Goal: Information Seeking & Learning: Learn about a topic

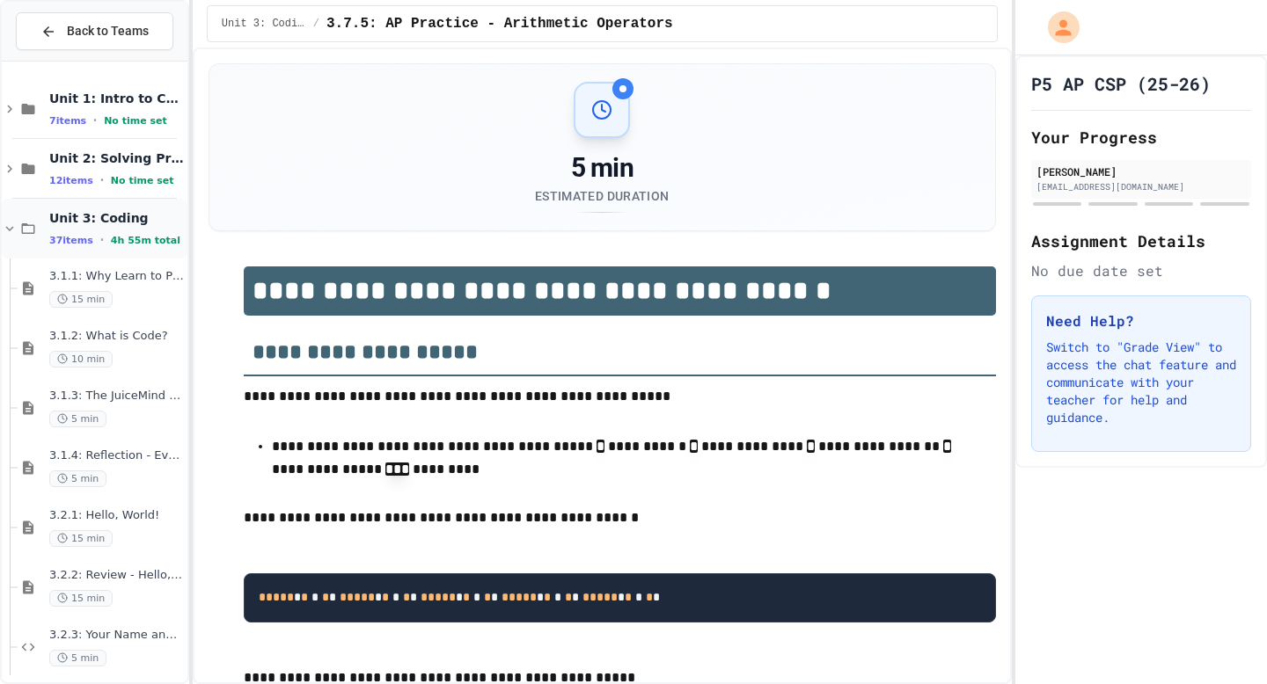
click at [5, 228] on icon at bounding box center [10, 229] width 16 height 16
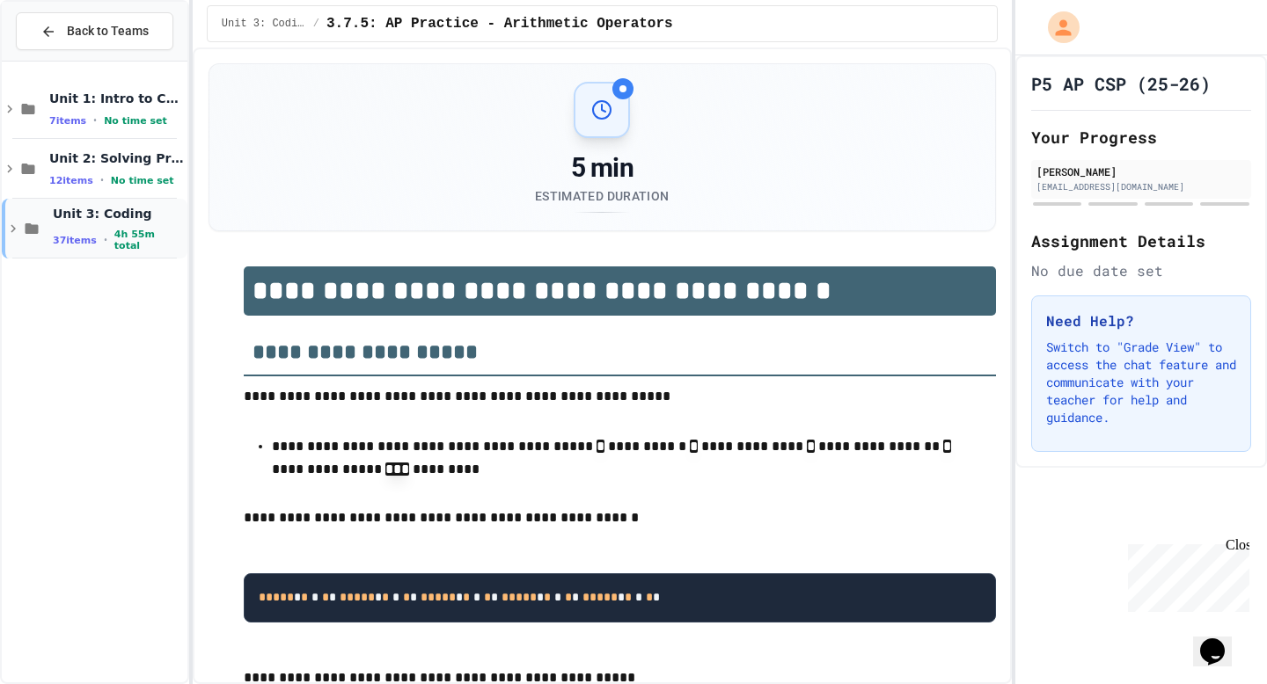
click at [14, 223] on icon at bounding box center [13, 229] width 16 height 16
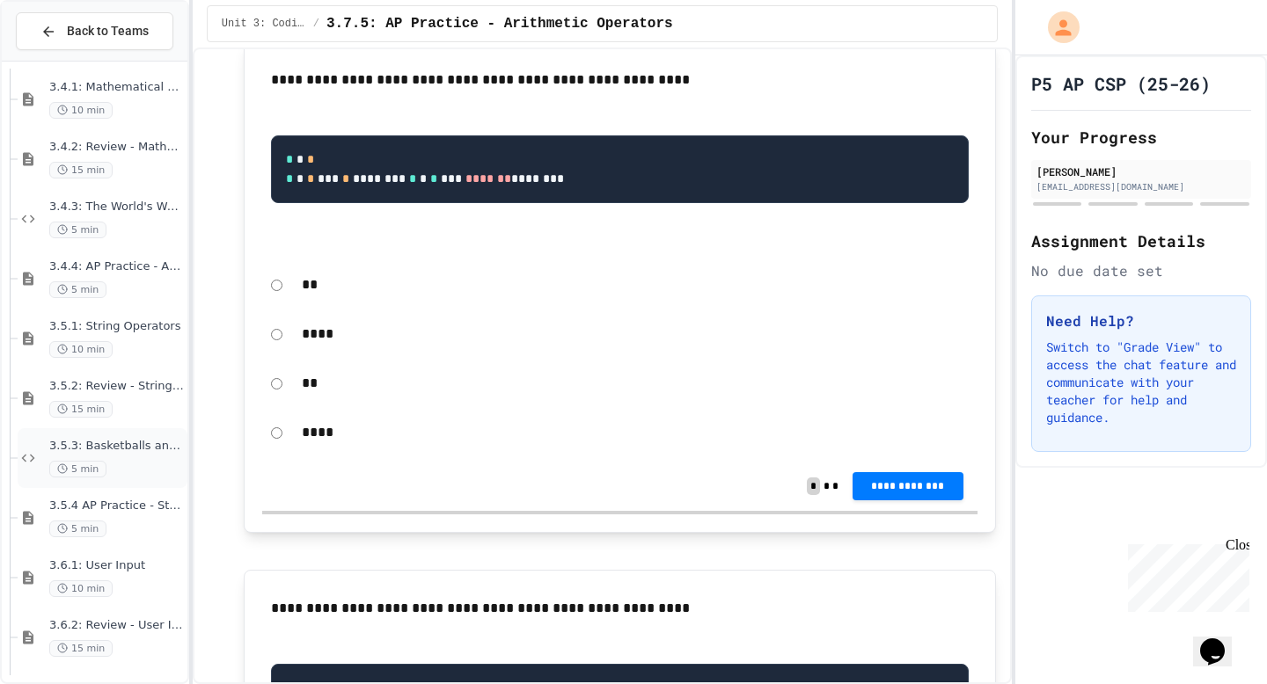
scroll to position [848, 0]
click at [81, 326] on span "3.5.1: String Operators" at bounding box center [116, 325] width 135 height 15
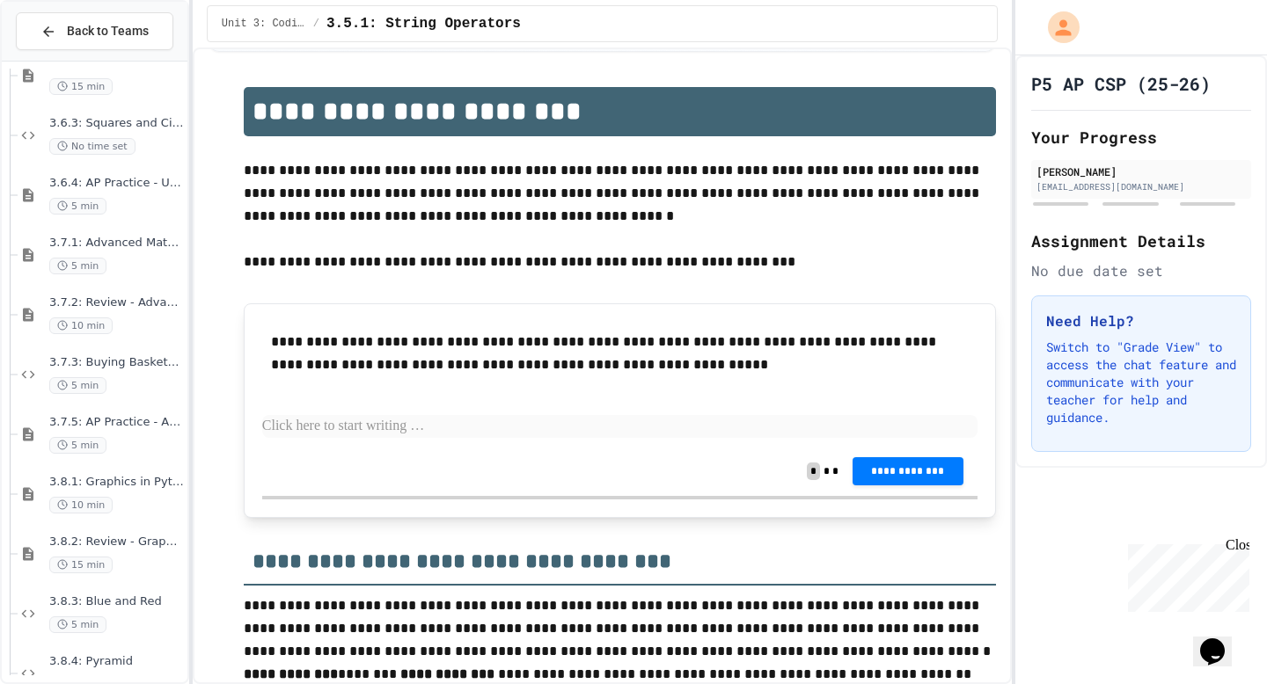
scroll to position [1411, 0]
click at [289, 421] on p at bounding box center [619, 426] width 715 height 23
click at [292, 430] on p at bounding box center [619, 426] width 715 height 23
click at [288, 428] on p at bounding box center [619, 426] width 715 height 23
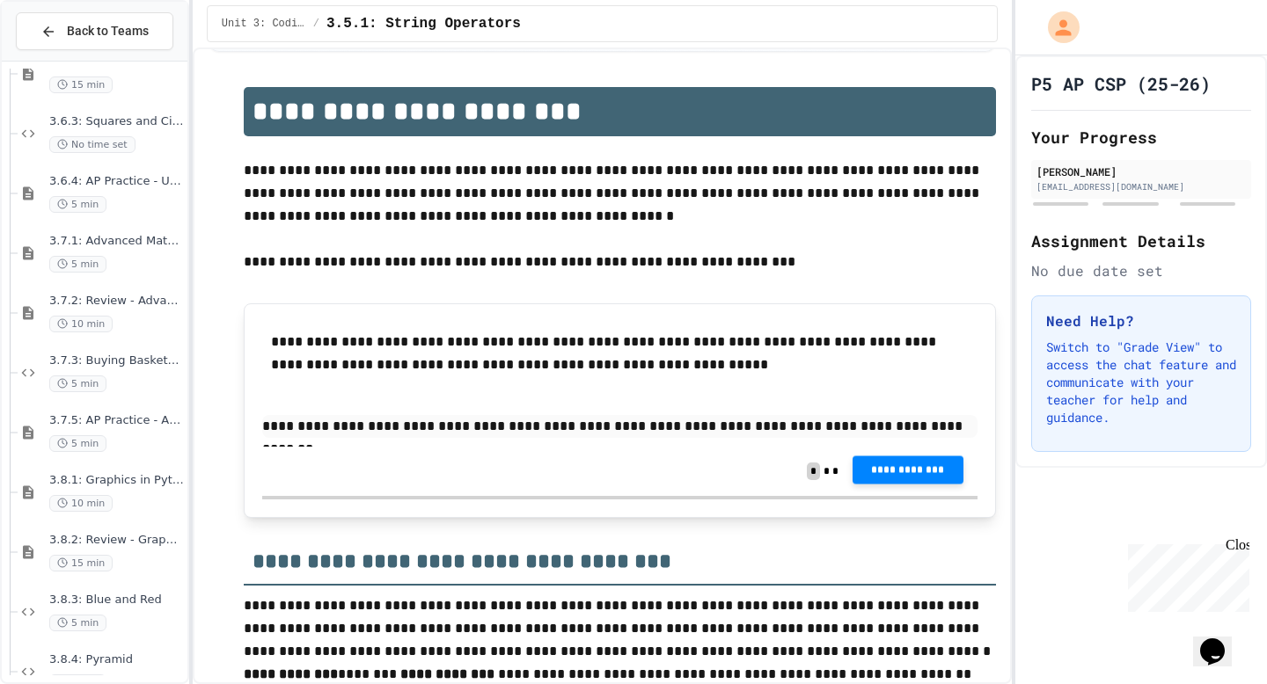
click at [895, 459] on button "**********" at bounding box center [907, 470] width 111 height 28
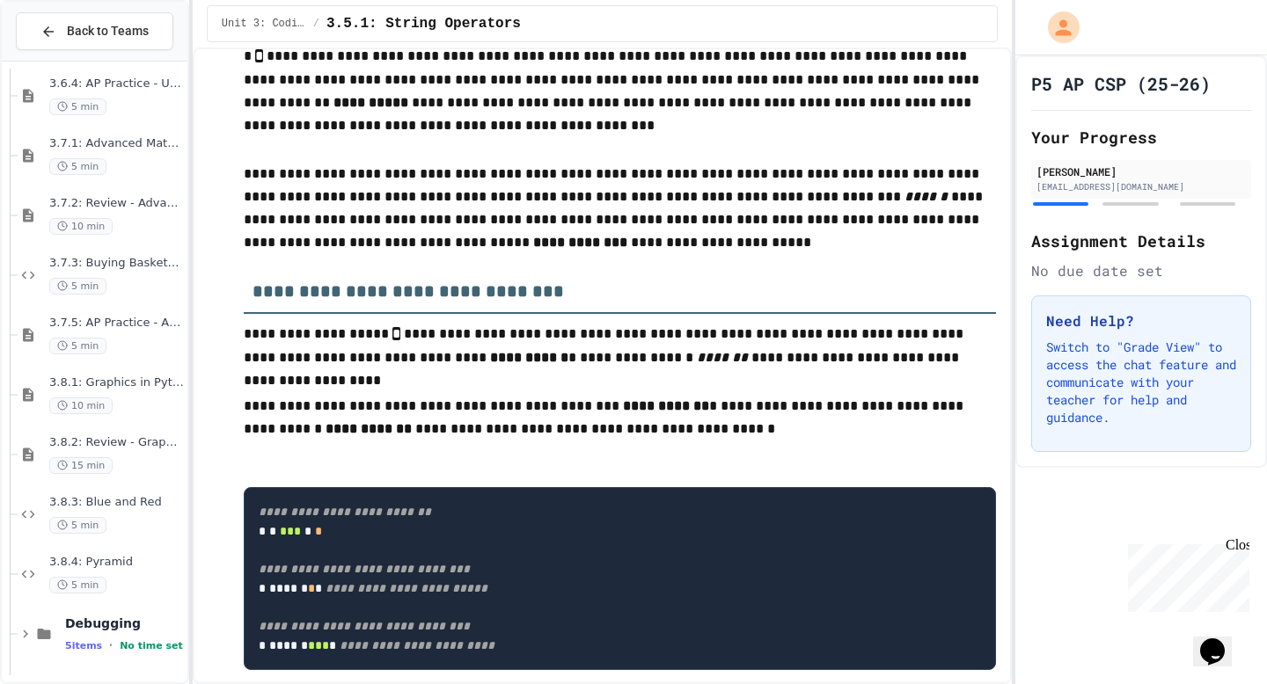
scroll to position [1567, 0]
